Goal: Task Accomplishment & Management: Manage account settings

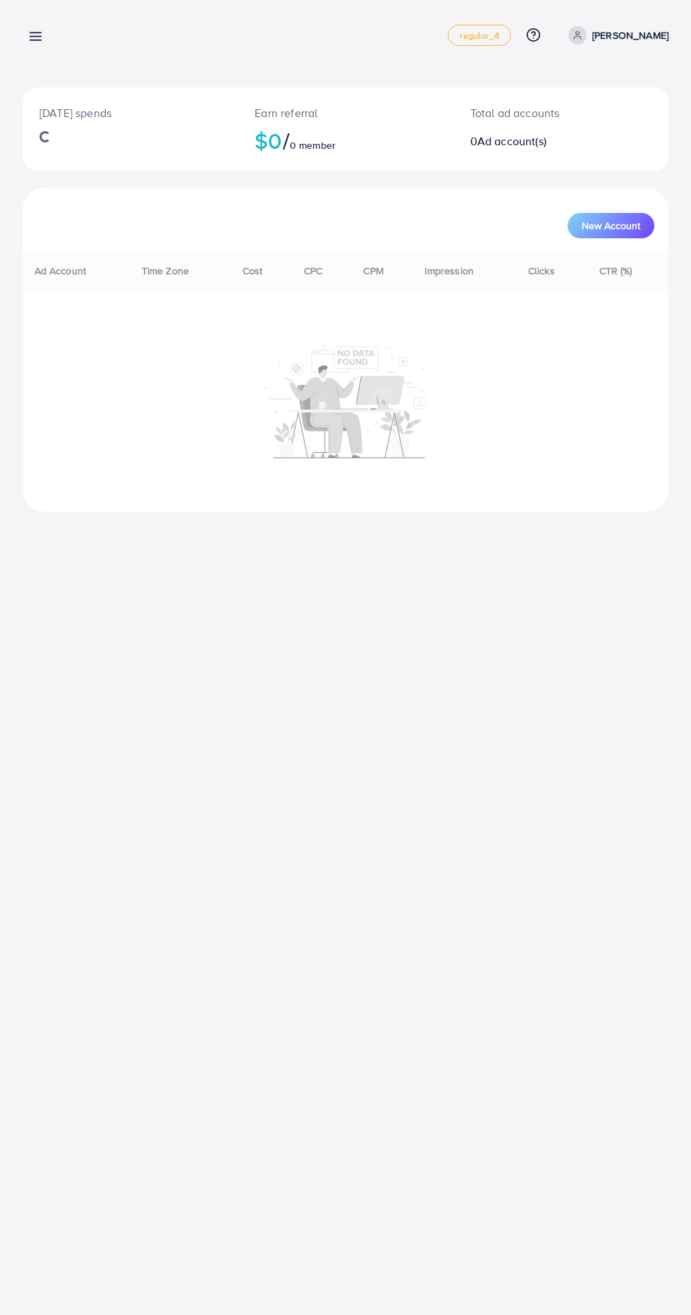
click at [41, 40] on line at bounding box center [35, 40] width 11 height 0
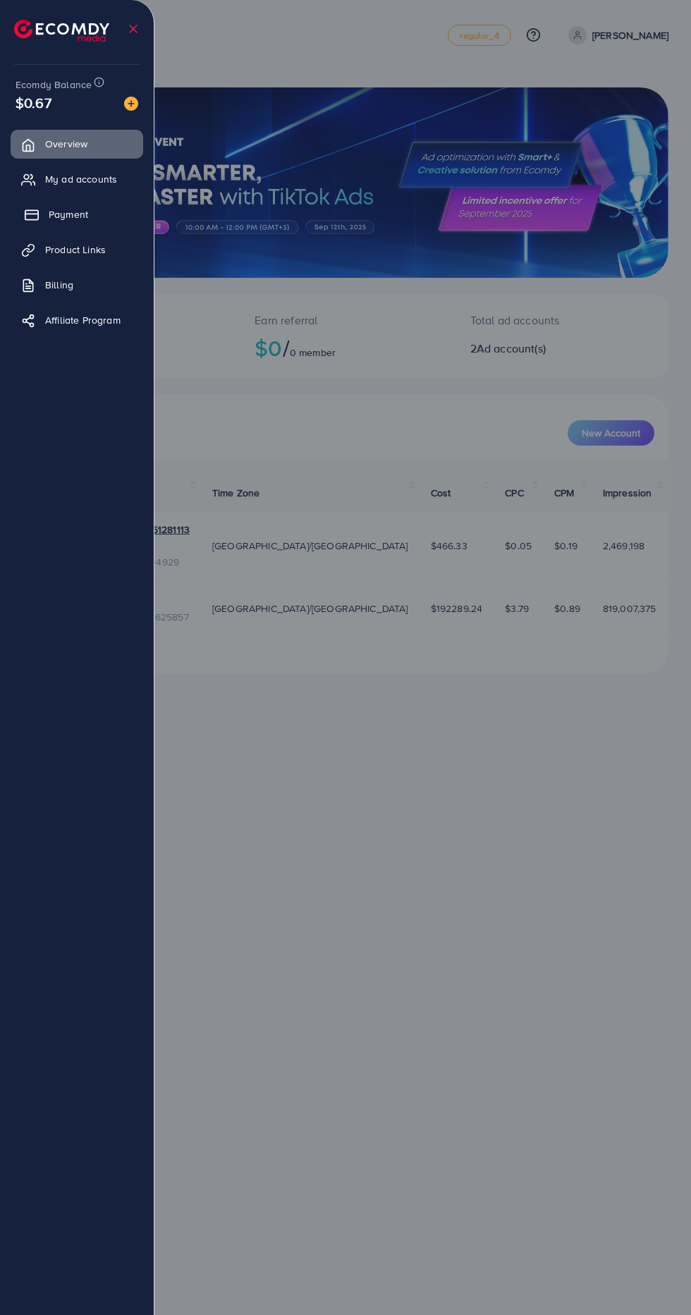
click at [28, 215] on icon at bounding box center [32, 215] width 14 height 14
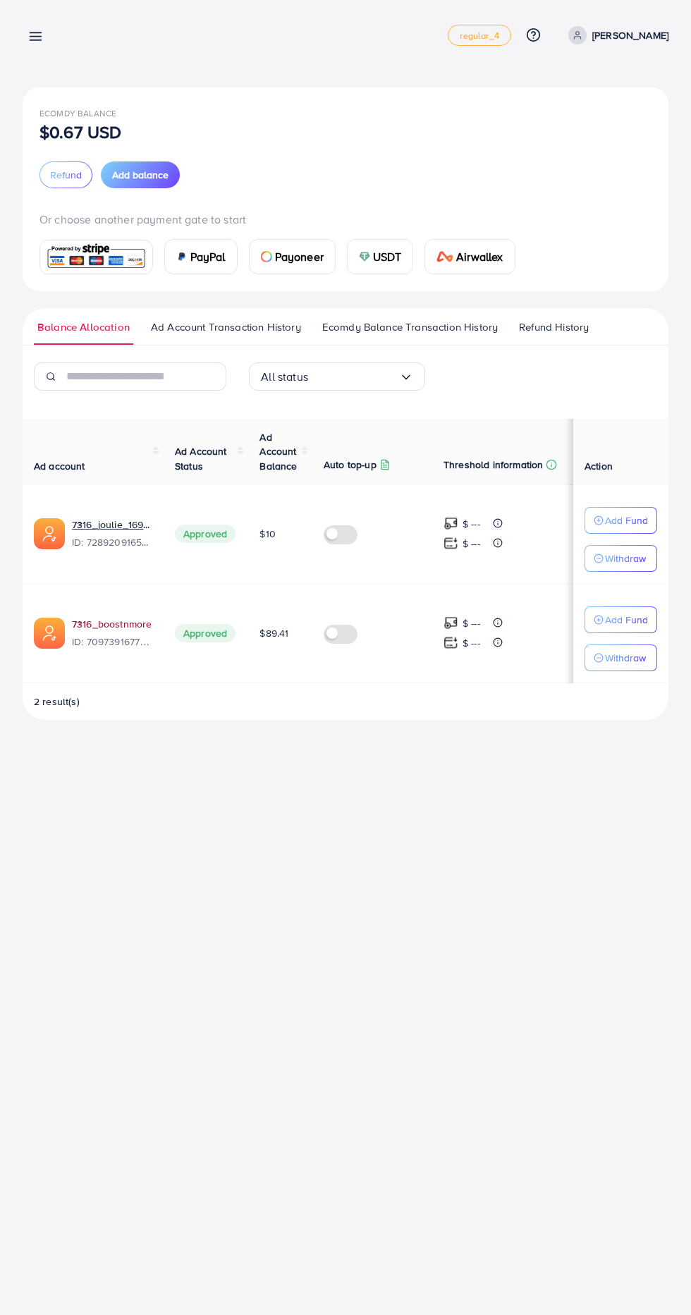
click at [91, 617] on link "7316_boostnmore" at bounding box center [112, 624] width 80 height 14
